Goal: Information Seeking & Learning: Learn about a topic

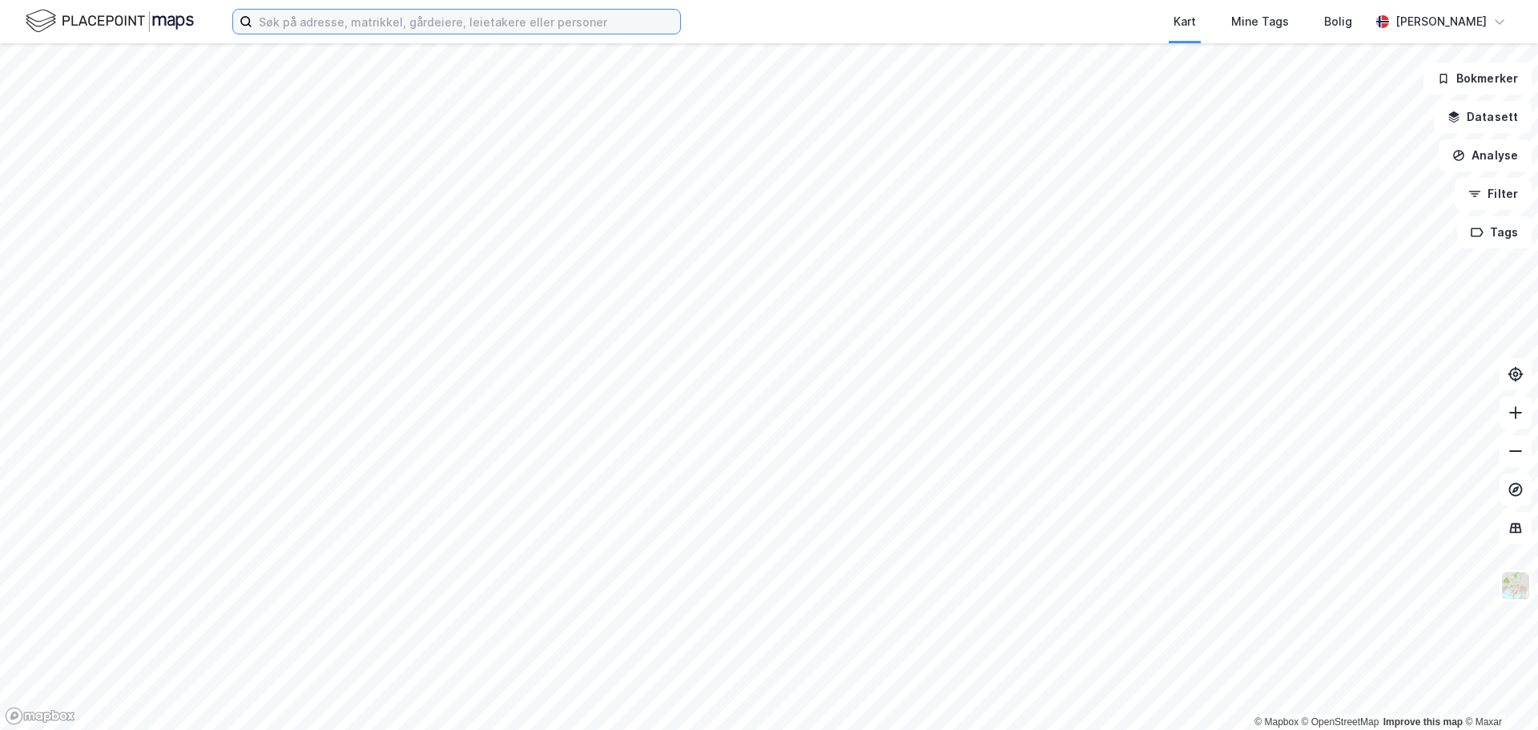
click at [413, 18] on input at bounding box center [466, 22] width 428 height 24
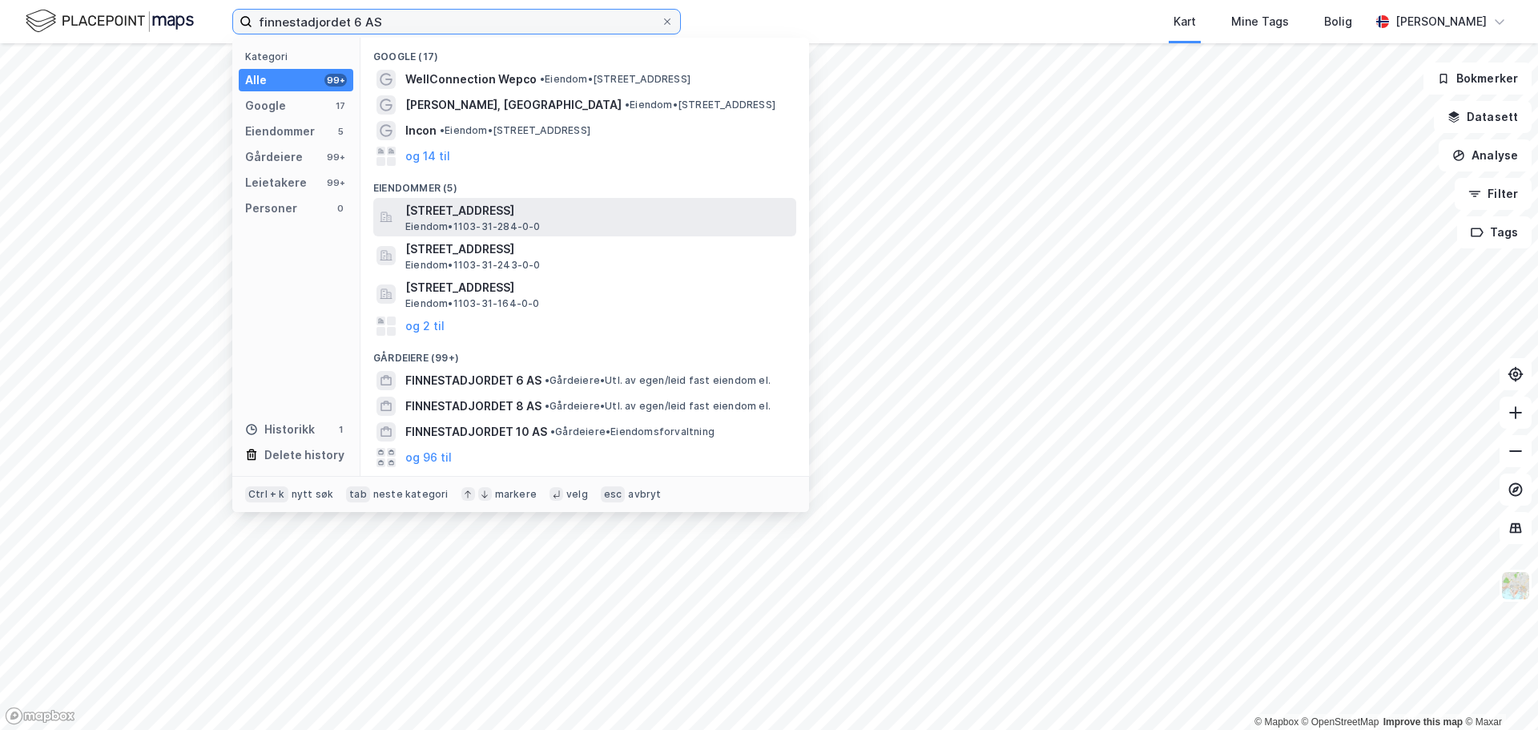
type input "finnestadjordet 6 AS"
click at [453, 209] on span "[STREET_ADDRESS]" at bounding box center [597, 210] width 385 height 19
